Goal: Task Accomplishment & Management: Manage account settings

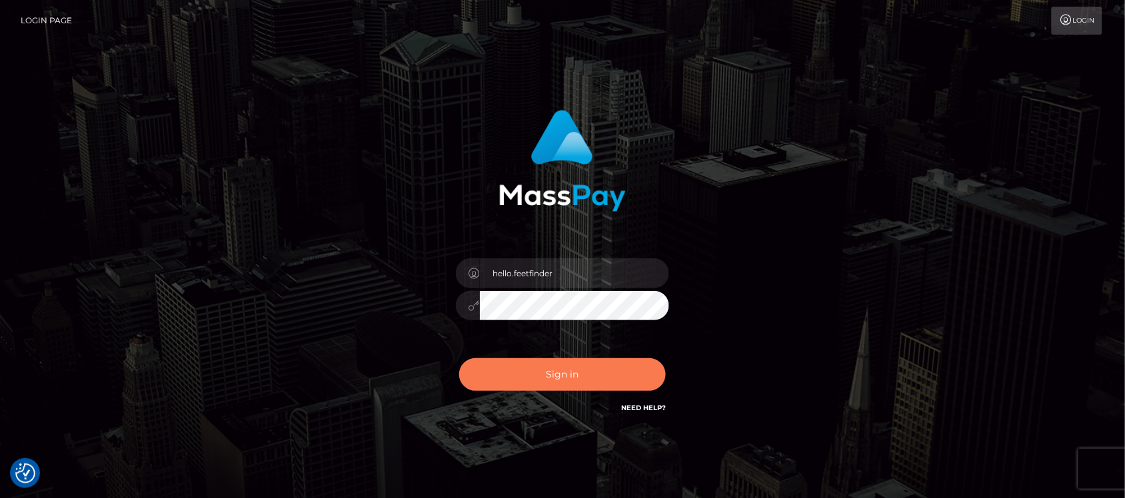
click at [601, 374] on button "Sign in" at bounding box center [562, 374] width 207 height 33
type input "hello.feetfinder"
click at [605, 372] on button "Sign in" at bounding box center [562, 374] width 207 height 33
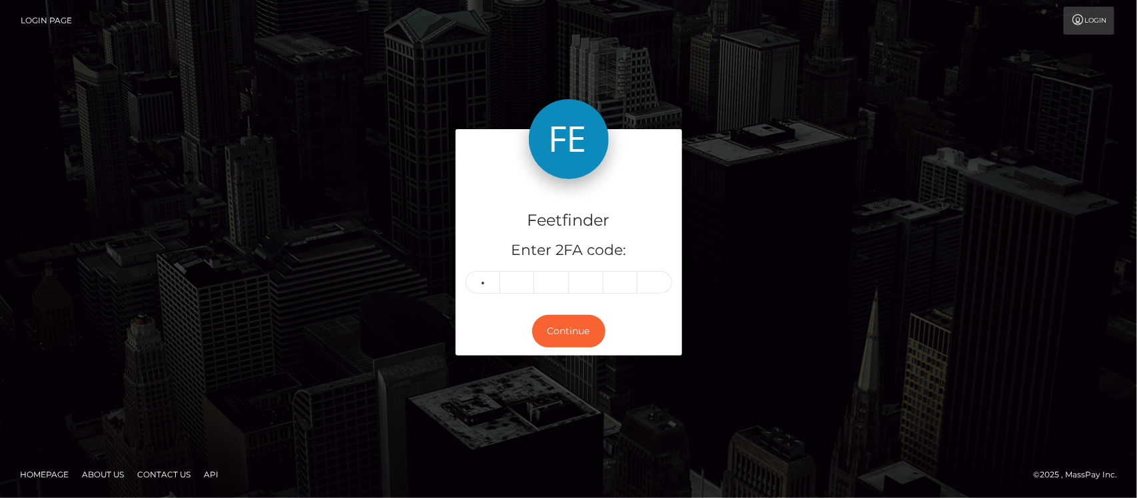
type input "2"
type input "1"
type input "3"
type input "9"
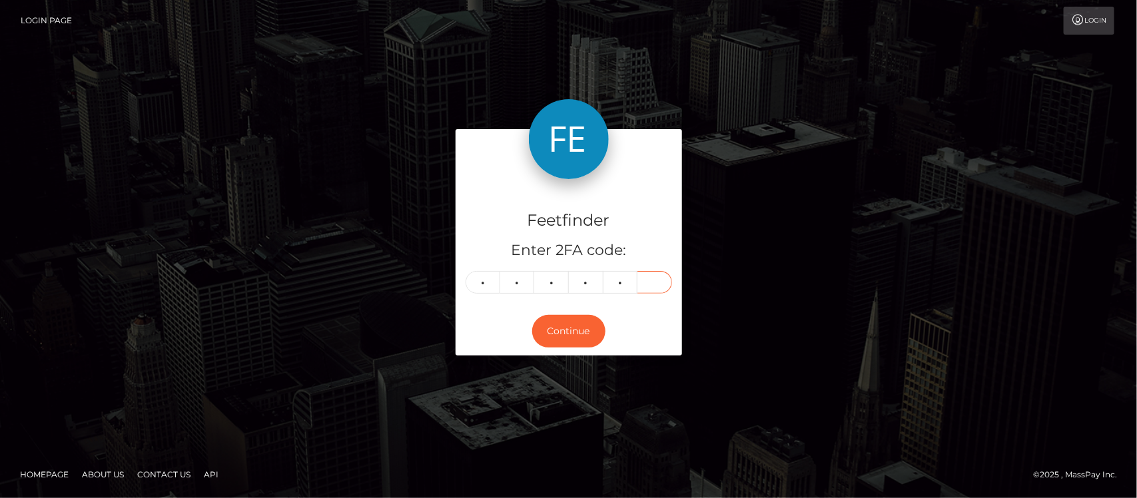
type input "6"
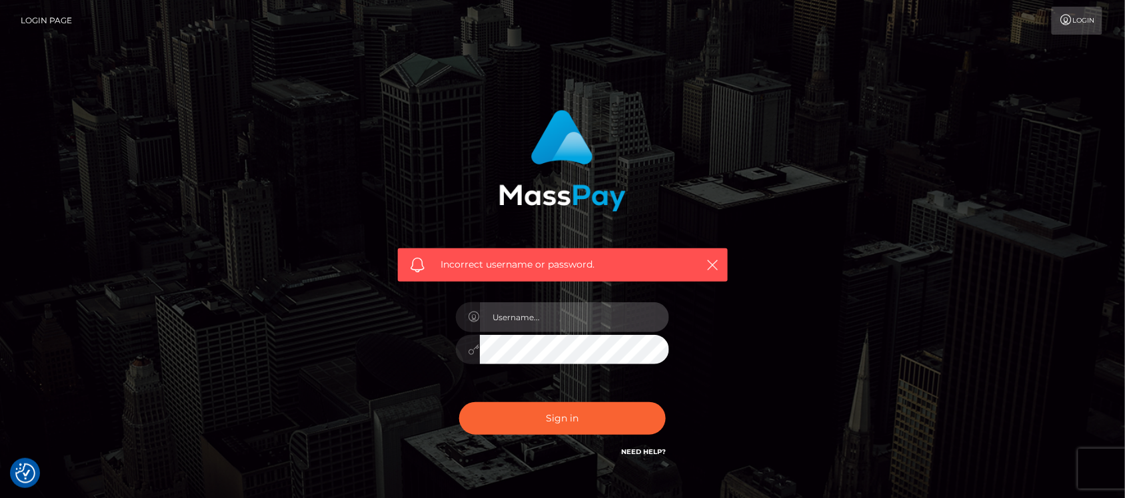
type input "hello.feetfinder"
drag, startPoint x: 578, startPoint y: 314, endPoint x: 585, endPoint y: 316, distance: 7.2
click at [580, 314] on input "hello.feetfinder" at bounding box center [574, 317] width 189 height 30
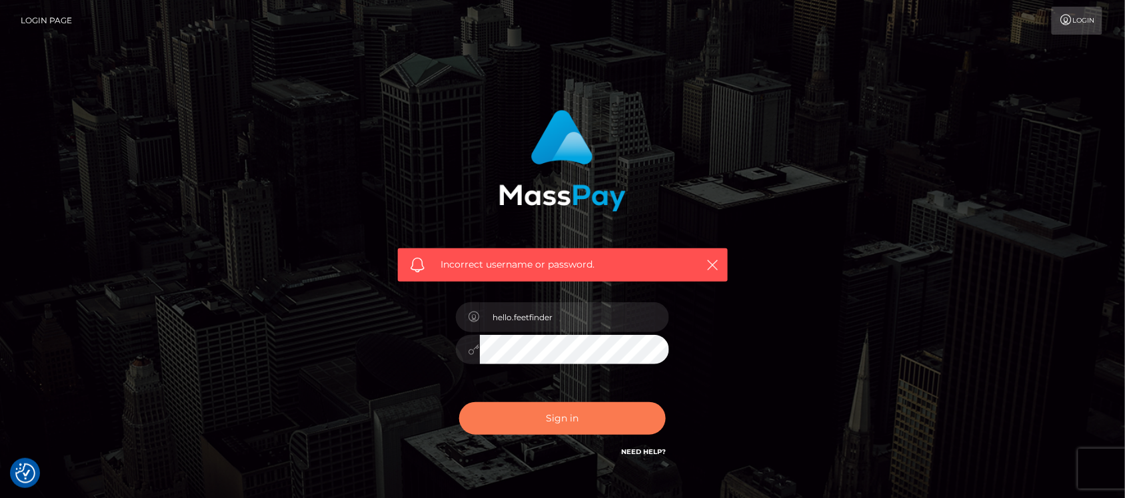
click at [520, 420] on button "Sign in" at bounding box center [562, 418] width 207 height 33
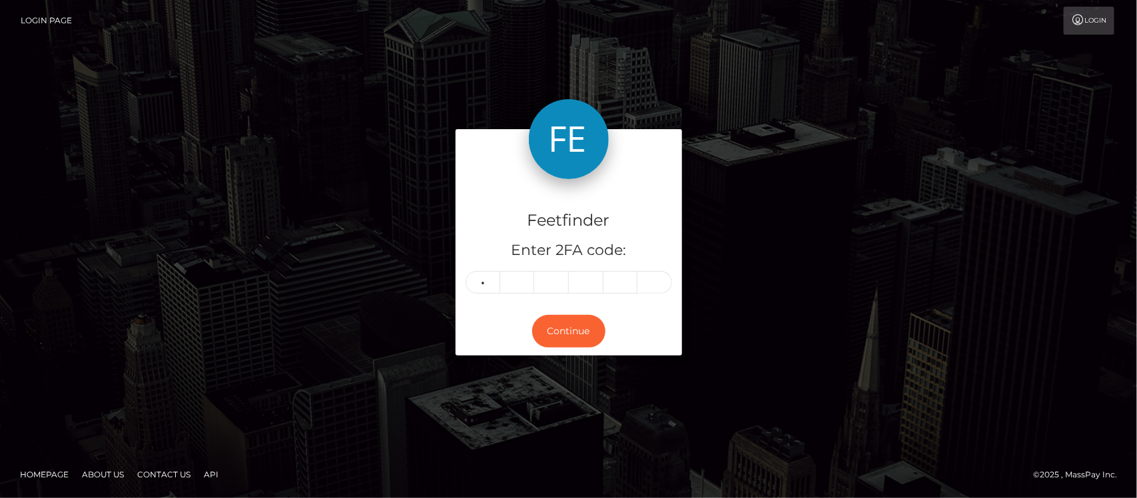
type input "0"
type input "2"
type input "0"
type input "9"
type input "5"
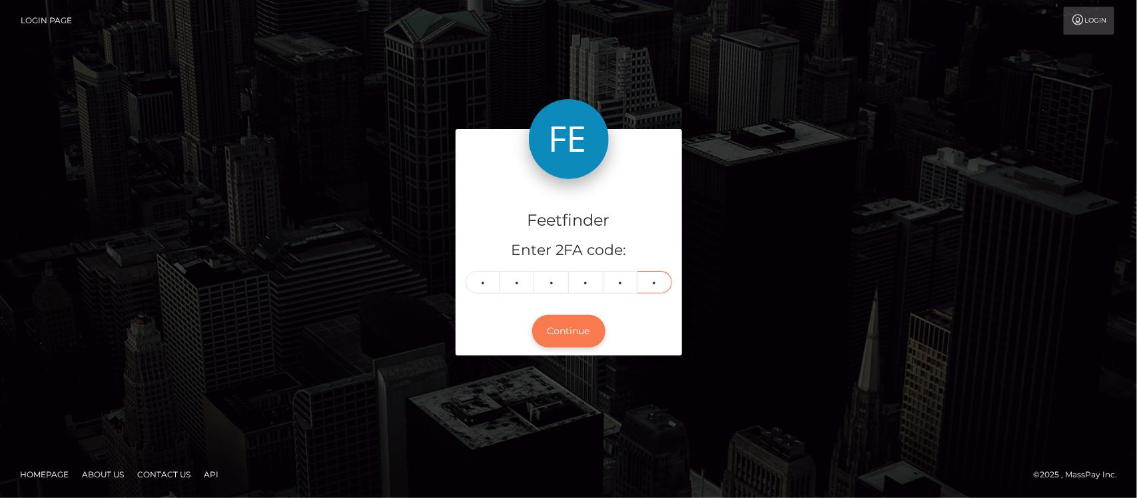
type input "3"
click at [574, 324] on button "Continue" at bounding box center [568, 331] width 73 height 33
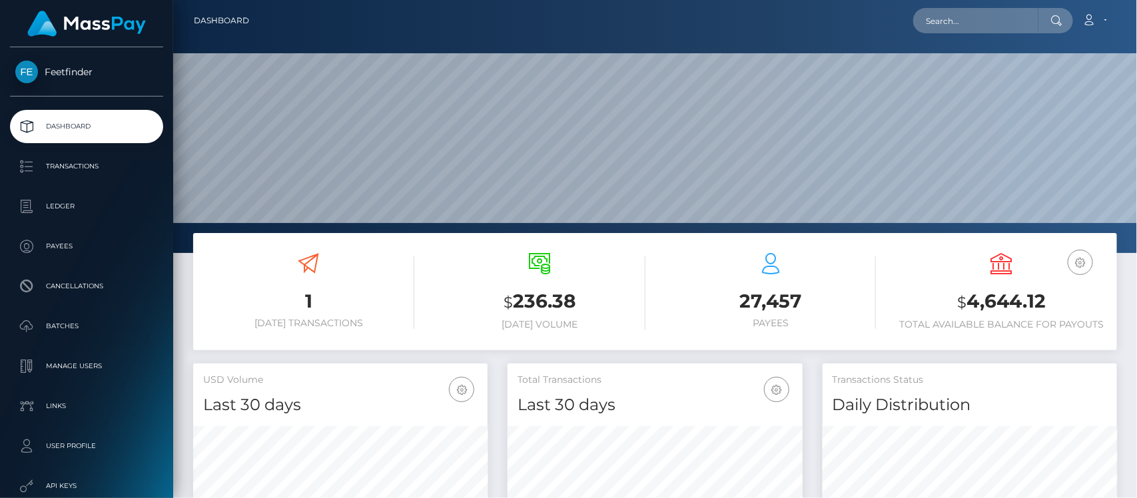
scroll to position [235, 294]
